Goal: Information Seeking & Learning: Stay updated

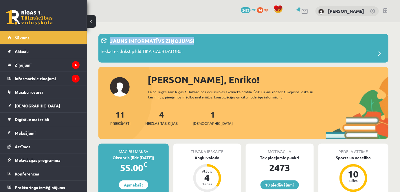
drag, startPoint x: 403, startPoint y: 26, endPoint x: 403, endPoint y: 42, distance: 16.2
click at [399, 42] on html "10 Dāvanas 2473 mP 76 xp [PERSON_NAME] Sākums Aktuāli Kā mācīties eSKOLĀ Kontak…" at bounding box center [200, 96] width 400 height 192
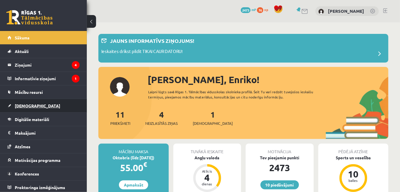
click at [22, 107] on span "[DEMOGRAPHIC_DATA]" at bounding box center [37, 105] width 45 height 5
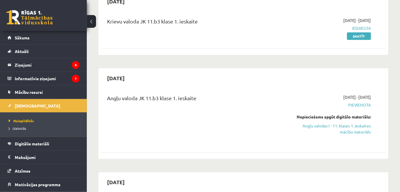
scroll to position [80, 0]
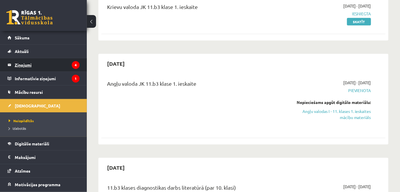
click at [24, 66] on legend "Ziņojumi 4" at bounding box center [47, 64] width 65 height 13
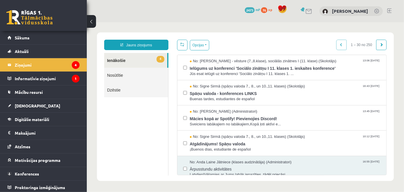
click at [134, 78] on link "Nosūtītie" at bounding box center [136, 74] width 64 height 15
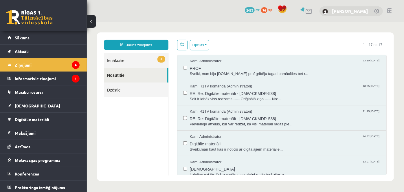
click at [361, 10] on link "Enriko Strazdiņš" at bounding box center [350, 11] width 36 height 6
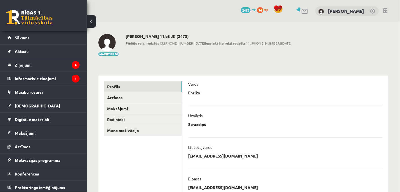
click at [386, 12] on link at bounding box center [385, 10] width 4 height 5
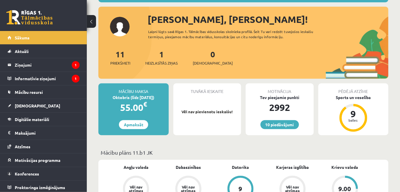
scroll to position [62, 0]
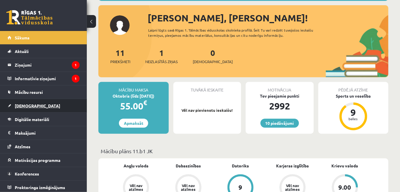
click at [25, 103] on span "[DEMOGRAPHIC_DATA]" at bounding box center [37, 105] width 45 height 5
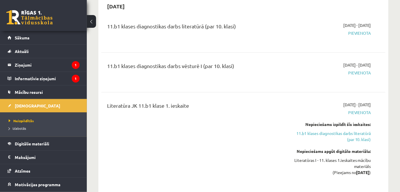
scroll to position [123, 0]
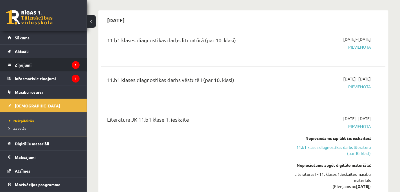
click at [27, 61] on legend "Ziņojumi 1" at bounding box center [47, 64] width 65 height 13
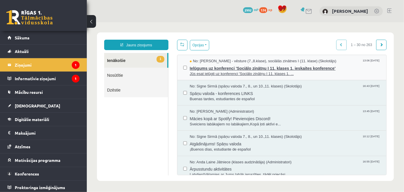
click at [208, 65] on span "Ielūgums uz konferenci 'Sociālo zinātņu I 11. klases 1. ieskaites konference'" at bounding box center [284, 67] width 191 height 7
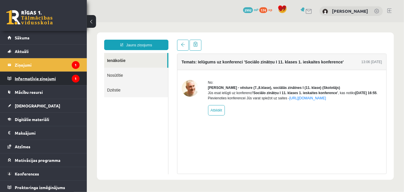
click at [42, 78] on legend "Informatīvie ziņojumi 1" at bounding box center [47, 78] width 65 height 13
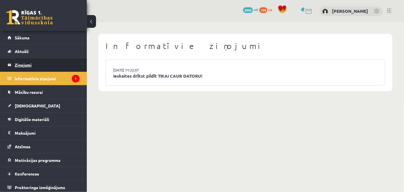
click at [31, 67] on legend "Ziņojumi 1" at bounding box center [47, 64] width 65 height 13
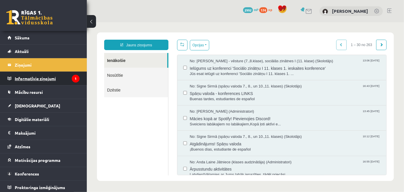
click at [45, 75] on legend "Informatīvie ziņojumi 1" at bounding box center [47, 78] width 65 height 13
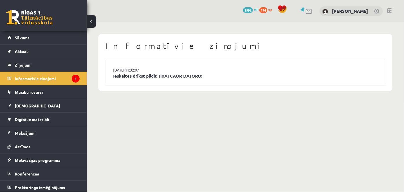
click at [130, 79] on li "[DATE] 11:32:07 Ieskaites drīkst pildīt TIKAI CAUR DATORU!" at bounding box center [245, 72] width 279 height 25
click at [127, 75] on link "Ieskaites drīkst pildīt TIKAI CAUR DATORU!" at bounding box center [245, 76] width 264 height 7
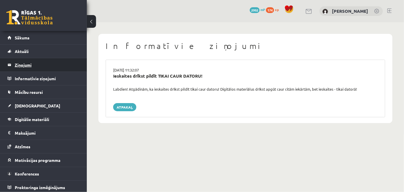
click at [30, 65] on legend "Ziņojumi 0" at bounding box center [47, 64] width 65 height 13
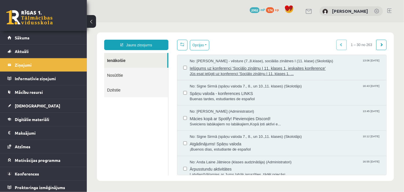
click at [227, 70] on span "Ielūgums uz konferenci 'Sociālo zinātņu I 11. klases 1. ieskaites konference'" at bounding box center [284, 67] width 191 height 7
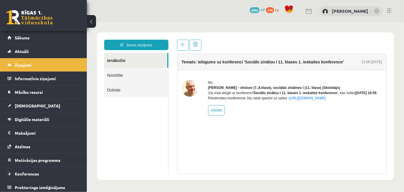
click at [191, 93] on img at bounding box center [189, 88] width 17 height 17
click at [205, 92] on div "No: Andris Garabidovičs - vēsture (7.,8.klase), sociālās zinātnes I (11. klase)…" at bounding box center [281, 98] width 200 height 36
click at [18, 34] on link "Sākums" at bounding box center [44, 37] width 72 height 13
